Goal: Task Accomplishment & Management: Manage account settings

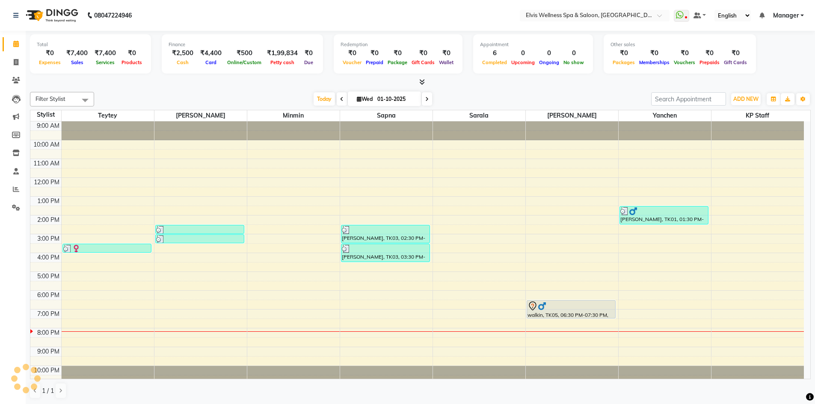
click at [117, 297] on div "9:00 AM 10:00 AM 11:00 AM 12:00 PM 1:00 PM 2:00 PM 3:00 PM 4:00 PM 5:00 PM 6:00…" at bounding box center [416, 252] width 773 height 263
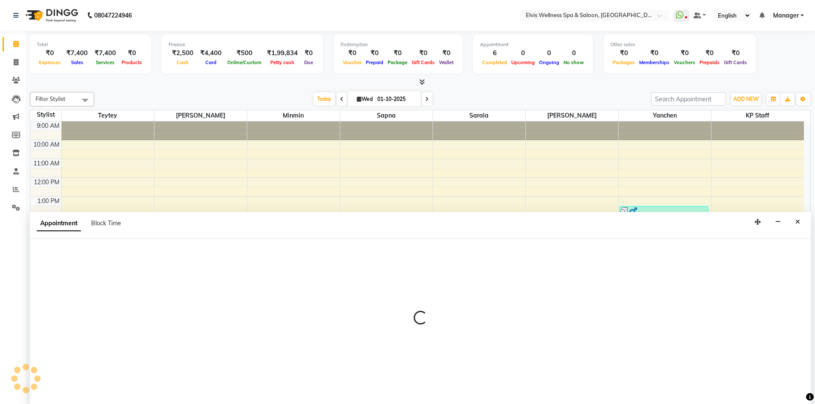
scroll to position [0, 0]
select select "46562"
select select "1080"
select select "tentative"
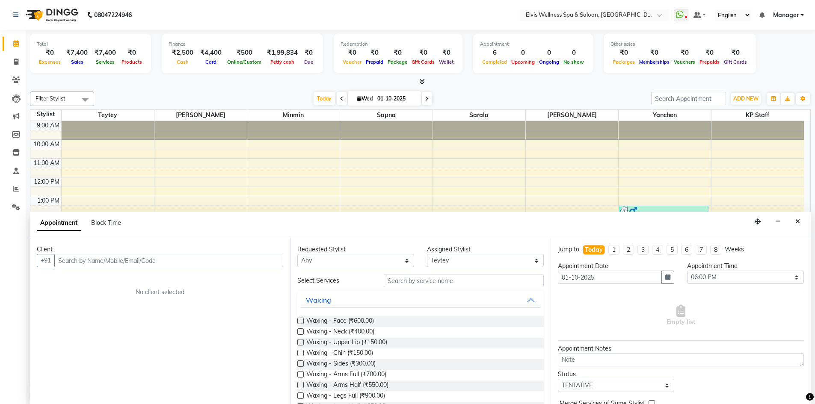
click at [77, 259] on input "text" at bounding box center [168, 260] width 229 height 13
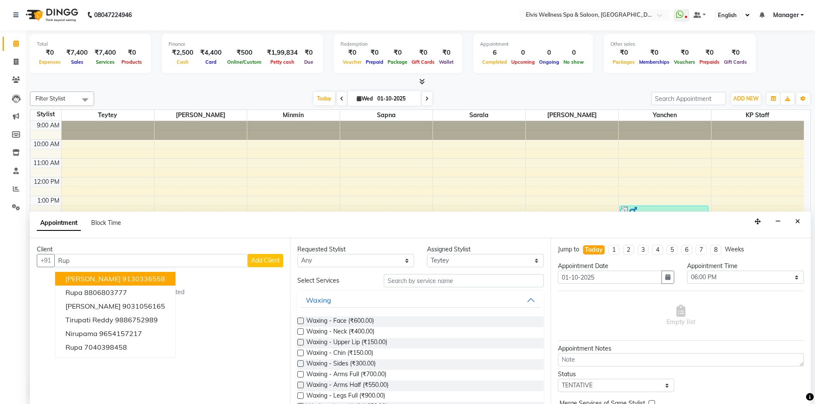
click at [88, 279] on span "[PERSON_NAME]" at bounding box center [92, 279] width 55 height 9
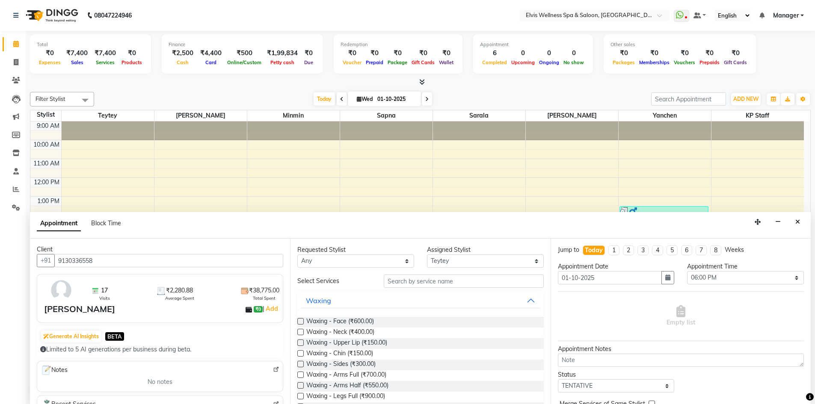
scroll to position [0, 0]
type input "9130336558"
click at [273, 369] on img at bounding box center [276, 370] width 6 height 6
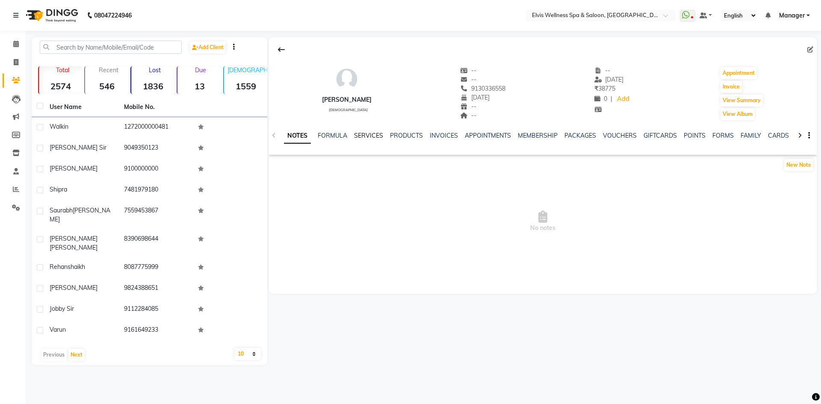
click at [369, 133] on link "SERVICES" at bounding box center [368, 136] width 29 height 8
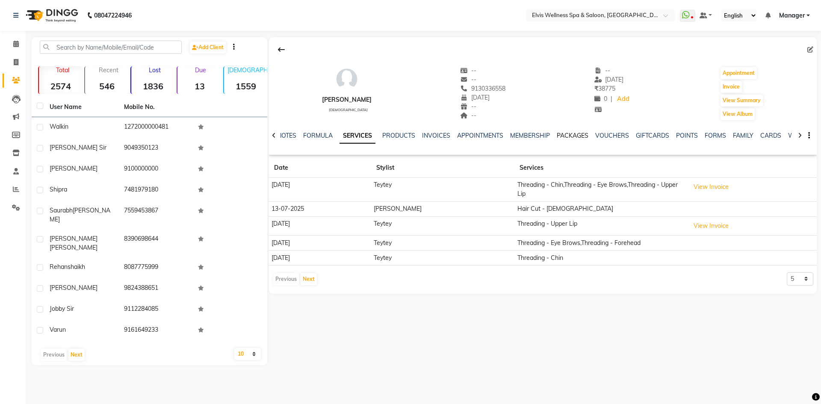
click at [568, 134] on link "PACKAGES" at bounding box center [573, 136] width 32 height 8
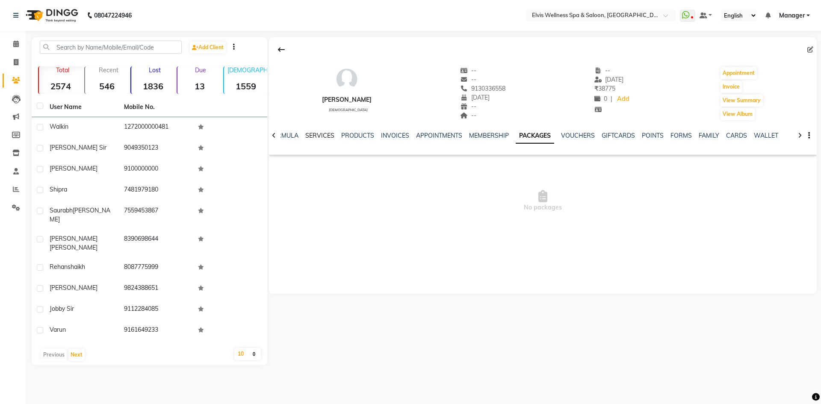
click at [324, 135] on link "SERVICES" at bounding box center [319, 136] width 29 height 8
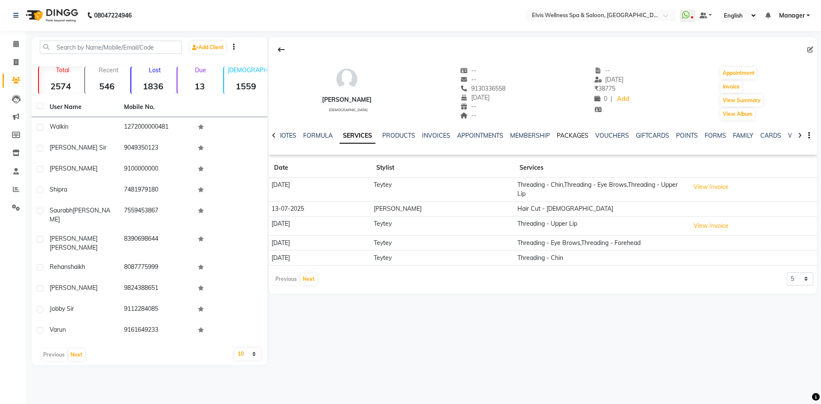
click at [575, 135] on link "PACKAGES" at bounding box center [573, 136] width 32 height 8
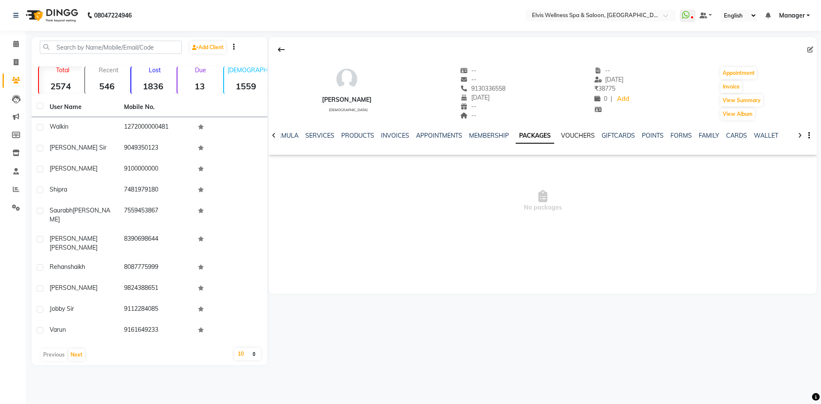
click at [587, 136] on link "VOUCHERS" at bounding box center [578, 136] width 34 height 8
click at [491, 135] on link "MEMBERSHIP" at bounding box center [482, 136] width 40 height 8
click at [684, 134] on link "FORMS" at bounding box center [687, 136] width 21 height 8
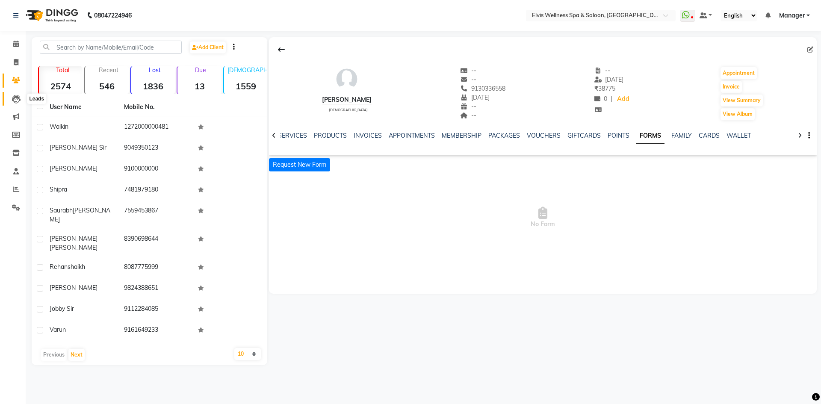
click at [16, 95] on icon at bounding box center [16, 99] width 9 height 9
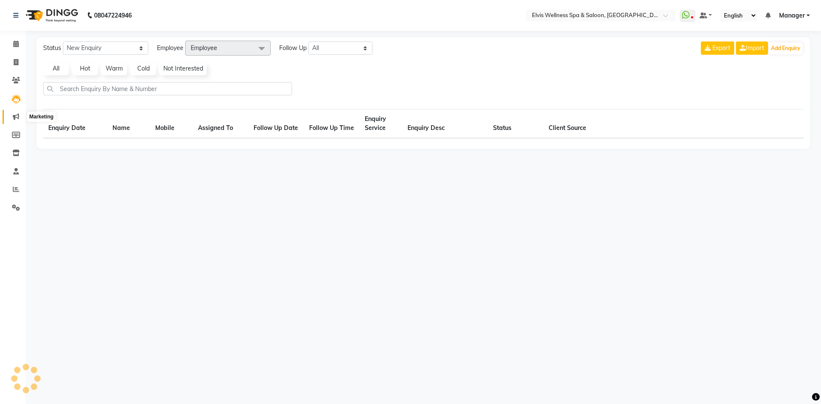
click at [15, 115] on icon at bounding box center [16, 116] width 6 height 6
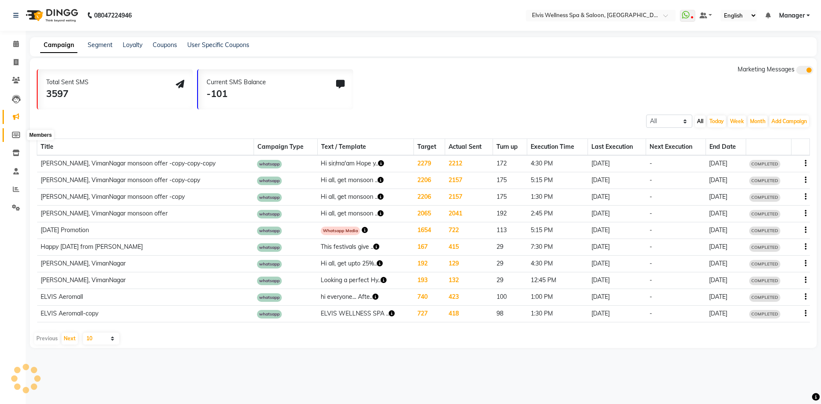
click at [18, 139] on span at bounding box center [16, 135] width 15 height 10
select select
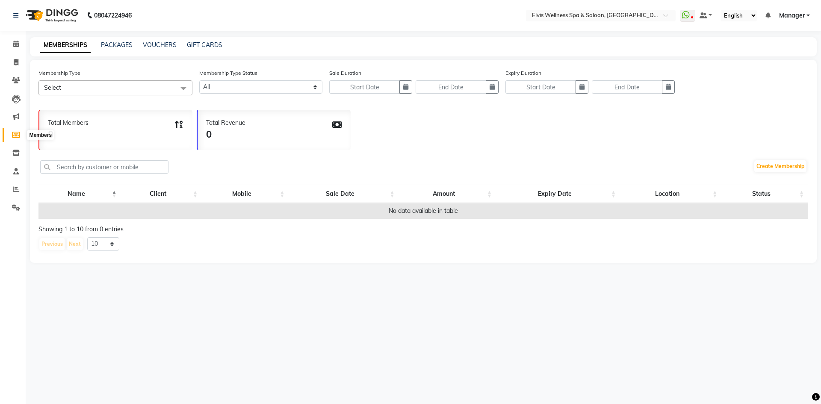
click at [17, 136] on icon at bounding box center [16, 135] width 8 height 6
click at [15, 158] on span at bounding box center [16, 153] width 15 height 10
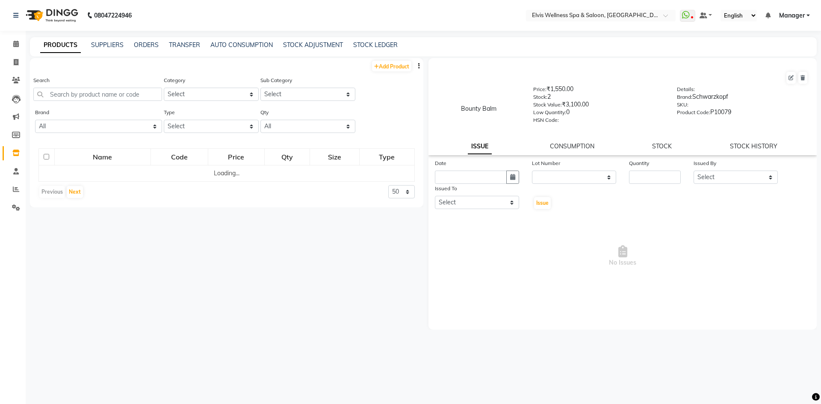
select select
